Goal: Information Seeking & Learning: Learn about a topic

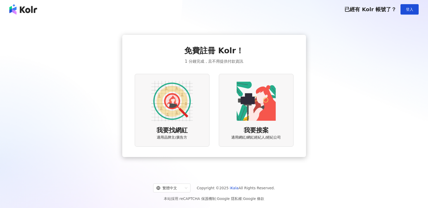
click at [417, 10] on button "登入" at bounding box center [410, 9] width 18 height 10
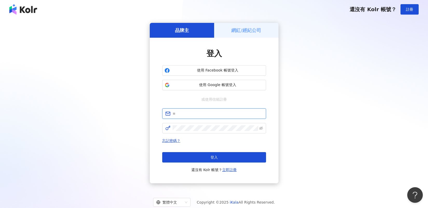
type input "**********"
click at [222, 87] on span "使用 Google 帳號登入" at bounding box center [218, 84] width 92 height 5
click at [219, 87] on span "使用 Google 帳號登入" at bounding box center [218, 84] width 92 height 5
click at [213, 82] on button "使用 Google 帳號登入" at bounding box center [214, 85] width 104 height 10
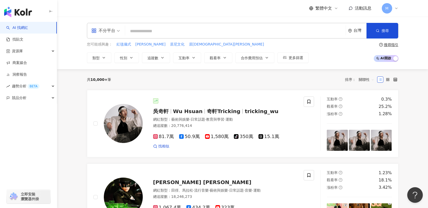
click at [186, 34] on input "search" at bounding box center [235, 31] width 217 height 10
paste input "**********"
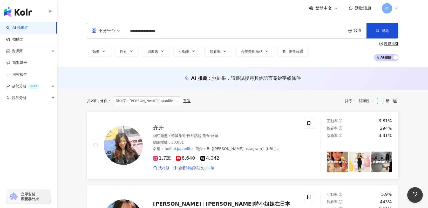
click at [157, 128] on span "卉卉" at bounding box center [158, 127] width 10 height 6
click at [175, 32] on input "**********" at bounding box center [235, 31] width 217 height 10
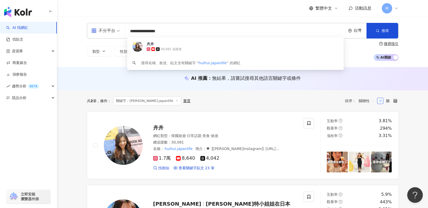
drag, startPoint x: 175, startPoint y: 32, endPoint x: 117, endPoint y: 34, distance: 57.9
click at [117, 34] on div "**********" at bounding box center [243, 31] width 312 height 16
paste input "**********"
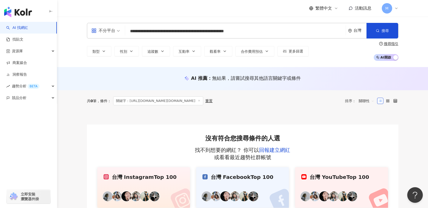
type input "**********"
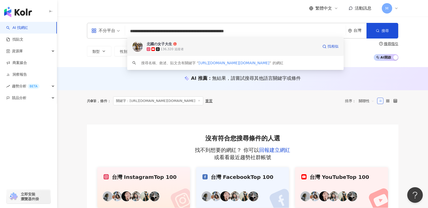
click at [168, 47] on div "136,320 追蹤者" at bounding box center [172, 49] width 23 height 4
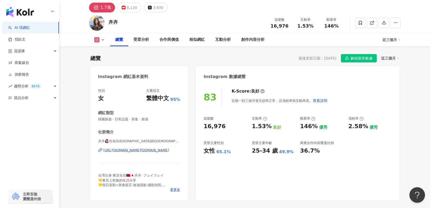
scroll to position [36, 0]
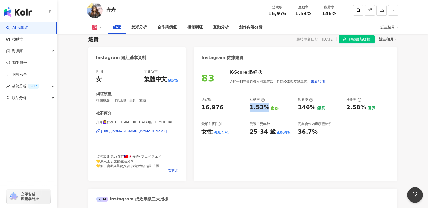
drag, startPoint x: 250, startPoint y: 106, endPoint x: 265, endPoint y: 106, distance: 15.1
click at [265, 106] on div "追蹤數 16,976 互動率 1.53% 良好 觀看率 146% 優秀 漲粉率 2.58% 優秀 受眾主要性別 女性 65.1% 受眾主要年齡 25-34 歲…" at bounding box center [296, 116] width 188 height 38
copy div "1.53%"
drag, startPoint x: 299, startPoint y: 107, endPoint x: 313, endPoint y: 108, distance: 14.3
click at [313, 108] on div "146% 優秀" at bounding box center [319, 107] width 43 height 8
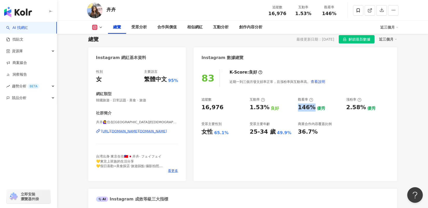
copy div "146%"
click at [103, 28] on button at bounding box center [97, 27] width 21 height 5
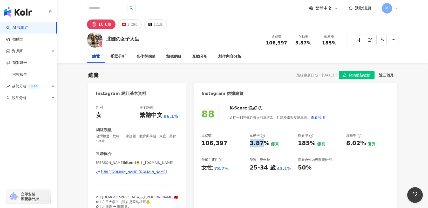
drag, startPoint x: 248, startPoint y: 144, endPoint x: 266, endPoint y: 145, distance: 18.8
click at [266, 145] on div "追蹤數 106,397 互動率 3.87% 優秀 觀看率 185% 優秀 漲粉率 8.02% 優秀 受眾主要性別 女性 78.7% 受眾主要年齡 25-34 …" at bounding box center [296, 152] width 188 height 38
copy div "3.87"
drag, startPoint x: 293, startPoint y: 144, endPoint x: 316, endPoint y: 142, distance: 23.0
click at [316, 142] on div "追蹤數 106,397 互動率 3.87% 優秀 觀看率 185% 優秀 漲粉率 8.02% 優秀 受眾主要性別 女性 78.7% 受眾主要年齡 25-34 …" at bounding box center [296, 152] width 188 height 38
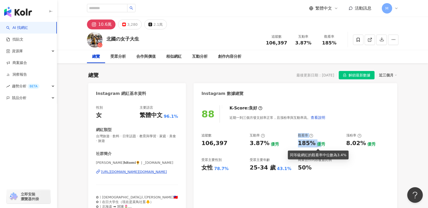
click at [317, 142] on div "優秀" at bounding box center [321, 144] width 8 height 6
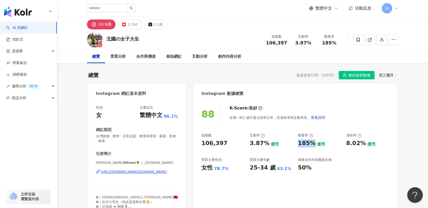
drag, startPoint x: 299, startPoint y: 144, endPoint x: 312, endPoint y: 144, distance: 13.5
click at [312, 144] on div "185%" at bounding box center [307, 143] width 18 height 8
copy div "185%"
click at [339, 168] on div "50%" at bounding box center [319, 168] width 43 height 8
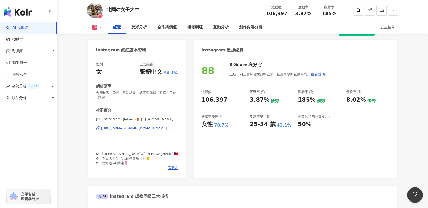
scroll to position [41, 0]
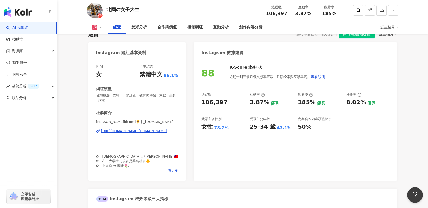
click at [99, 28] on icon at bounding box center [101, 27] width 4 height 4
click at [104, 51] on button "YouTube" at bounding box center [105, 48] width 31 height 7
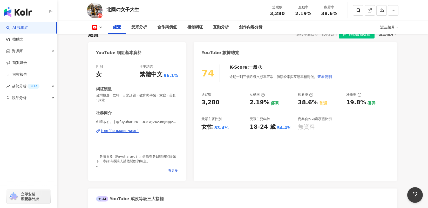
click at [100, 29] on button at bounding box center [97, 27] width 21 height 5
click at [99, 26] on icon at bounding box center [101, 27] width 4 height 4
click at [99, 29] on button at bounding box center [97, 27] width 21 height 5
click at [106, 51] on button "YouTube" at bounding box center [105, 48] width 31 height 7
drag, startPoint x: 200, startPoint y: 102, endPoint x: 223, endPoint y: 101, distance: 22.4
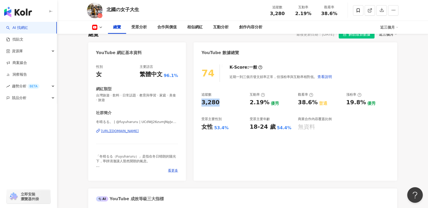
click at [223, 101] on div "74 K-Score : 一般 近期一到三個月發文頻率正常，但漲粉率與互動率相對低。 查看說明 追蹤數 3,280 互動率 2.19% 優秀 觀看率 38.6…" at bounding box center [295, 119] width 203 height 121
copy div "3,280"
copy div "https://www.youtube.com/channel/UCdWJ26zumJNpJvvYrzAj8Pw"
drag, startPoint x: 246, startPoint y: 103, endPoint x: 270, endPoint y: 103, distance: 24.7
click at [270, 103] on div "追蹤數 3,280 互動率 2.19% 優秀 觀看率 38.6% 普通 漲粉率 19.8% 優秀 受眾主要性別 女性 53.4% 受眾主要年齡 18-24 歲…" at bounding box center [296, 111] width 188 height 38
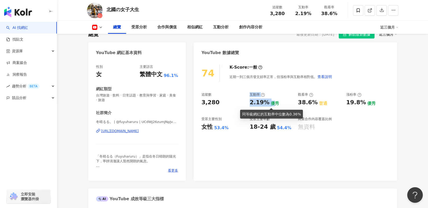
click at [262, 103] on div "2.19%" at bounding box center [260, 102] width 20 height 8
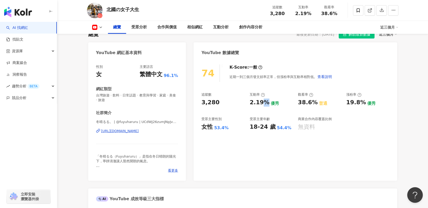
click at [262, 103] on div "2.19%" at bounding box center [260, 102] width 20 height 8
click at [248, 105] on div "追蹤數 3,280 互動率 2.19% 優秀 觀看率 38.6% 普通 漲粉率 19.8% 優秀 受眾主要性別 女性 53.4% 受眾主要年齡 18-24 歲…" at bounding box center [296, 111] width 188 height 38
drag, startPoint x: 249, startPoint y: 103, endPoint x: 267, endPoint y: 103, distance: 17.7
click at [267, 103] on div "追蹤數 3,280 互動率 2.19% 優秀 觀看率 38.6% 普通 漲粉率 19.8% 優秀 受眾主要性別 女性 53.4% 受眾主要年齡 18-24 歲…" at bounding box center [296, 111] width 188 height 38
copy div "2.19%"
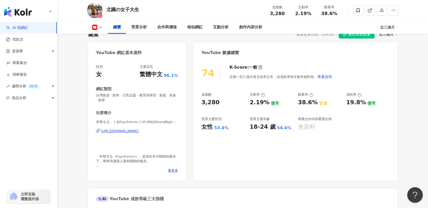
click at [290, 107] on div "追蹤數 3,280 互動率 2.19% 優秀 觀看率 38.6% 普通 漲粉率 19.8% 優秀 受眾主要性別 女性 53.4% 受眾主要年齡 18-24 歲…" at bounding box center [296, 111] width 188 height 38
drag, startPoint x: 296, startPoint y: 104, endPoint x: 313, endPoint y: 105, distance: 17.2
click at [313, 105] on div "追蹤數 3,280 互動率 2.19% 優秀 觀看率 38.6% 普通 漲粉率 19.8% 優秀 受眾主要性別 女性 53.4% 受眾主要年齡 18-24 歲…" at bounding box center [296, 111] width 188 height 38
copy div "38.6%"
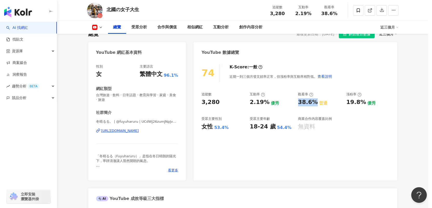
scroll to position [164, 0]
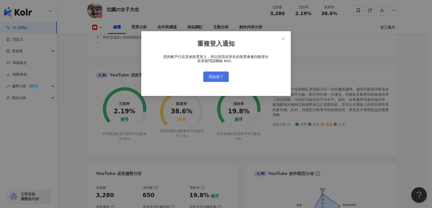
click at [220, 75] on span "我知道了" at bounding box center [216, 77] width 15 height 4
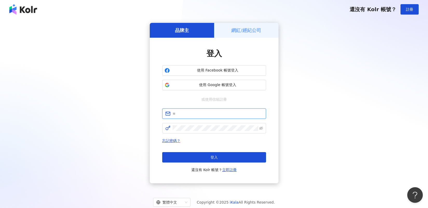
type input "**********"
